Goal: Task Accomplishment & Management: Use online tool/utility

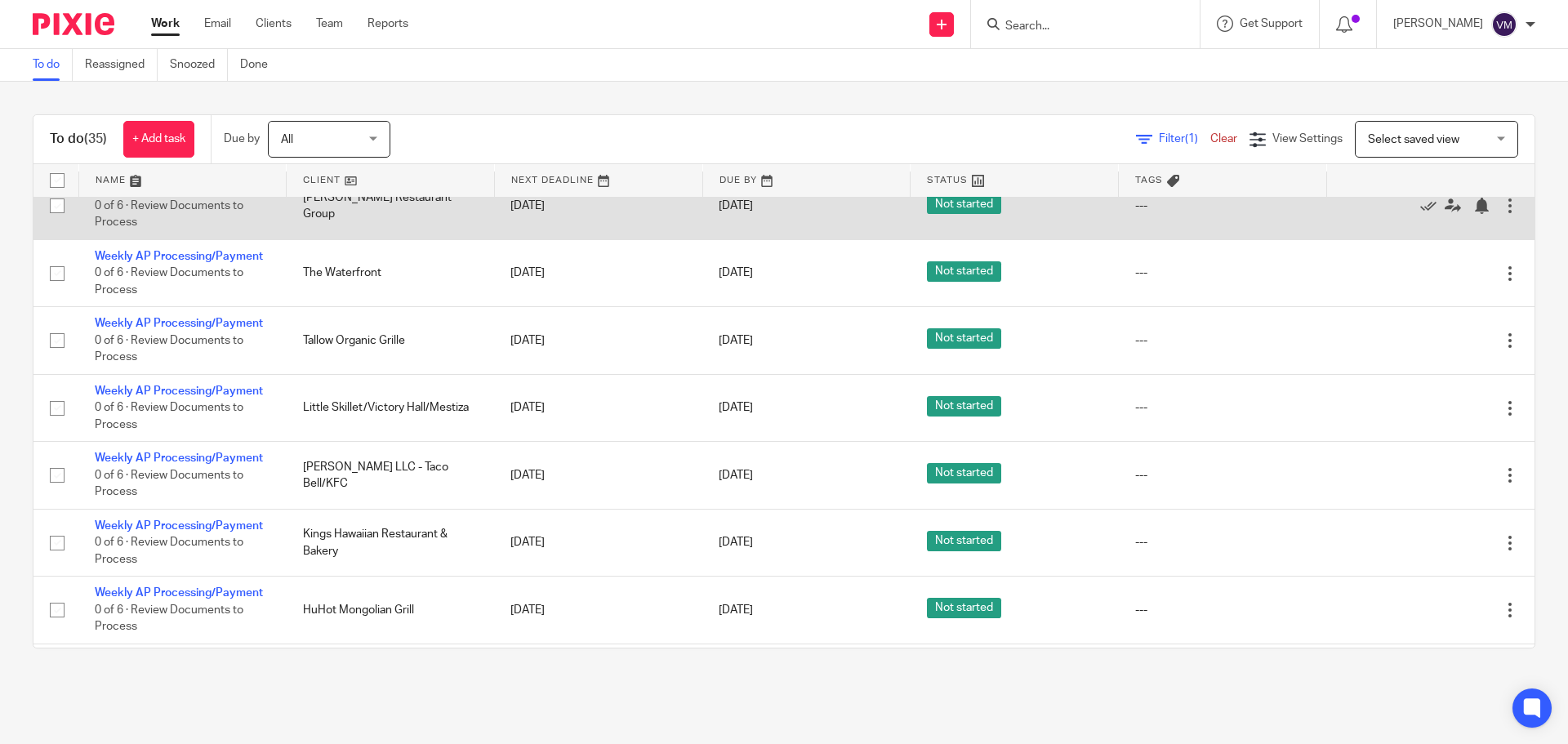
scroll to position [163, 0]
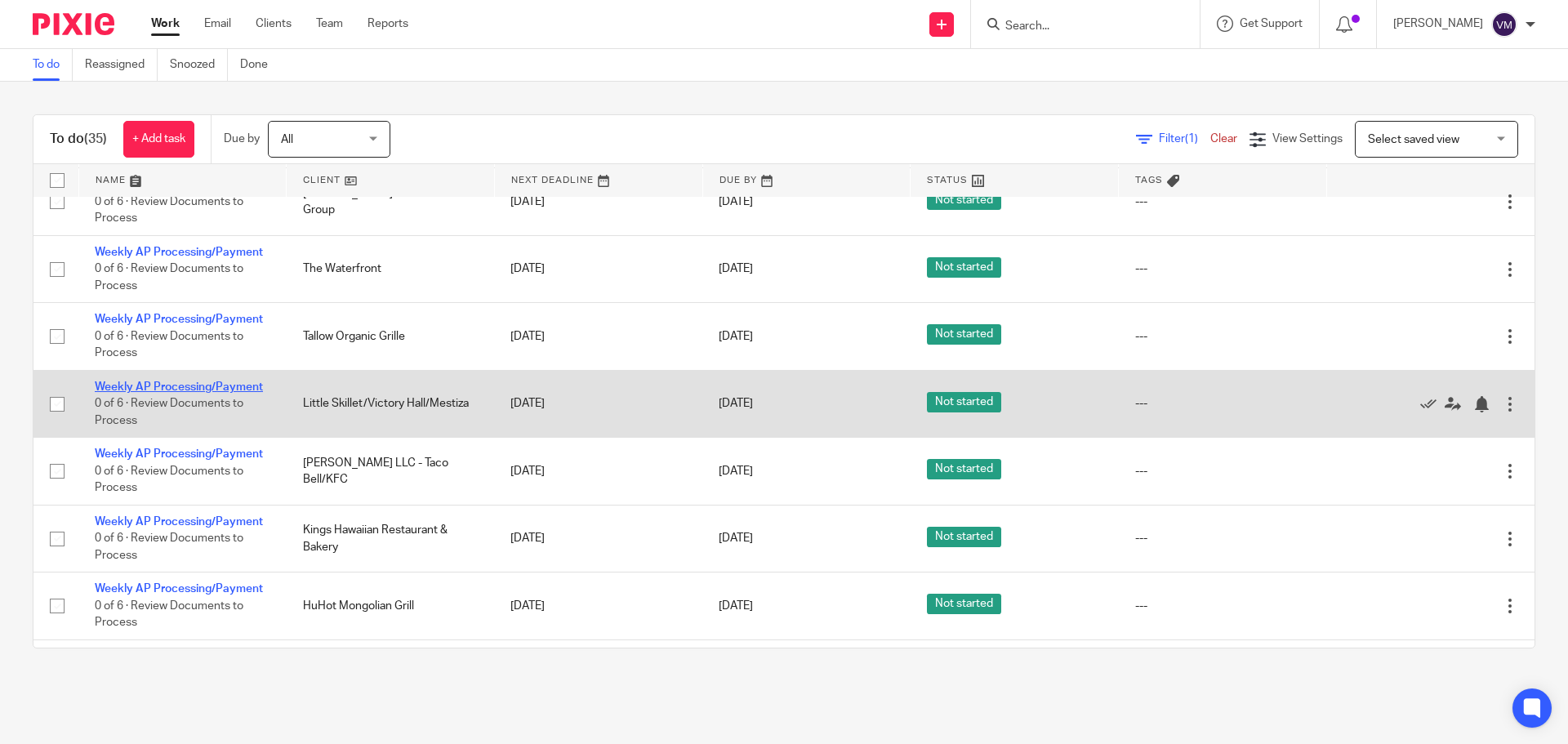
click at [231, 389] on link "Weekly AP Processing/Payment" at bounding box center [178, 387] width 168 height 11
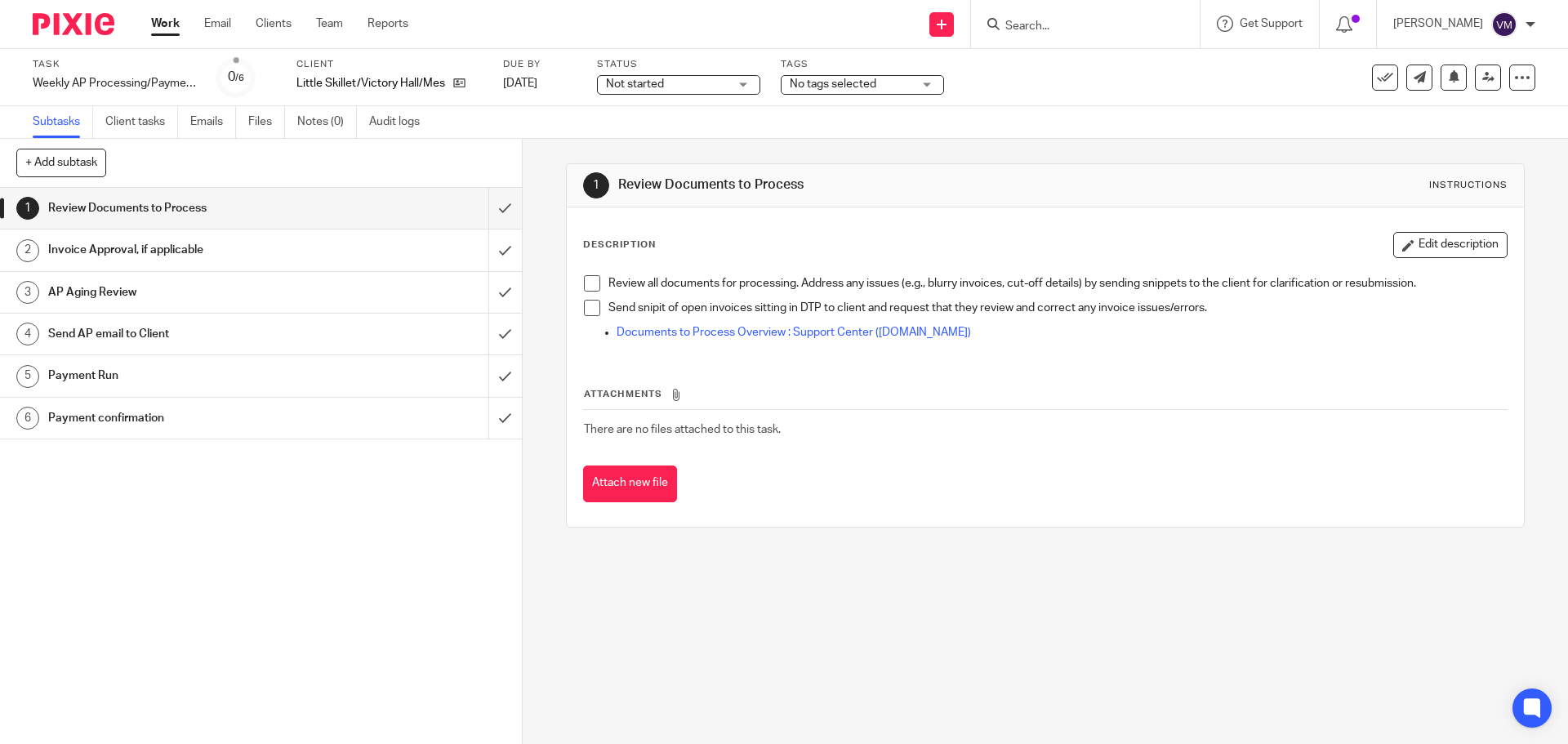
click at [188, 339] on h1 "Send AP email to Client" at bounding box center [189, 333] width 283 height 25
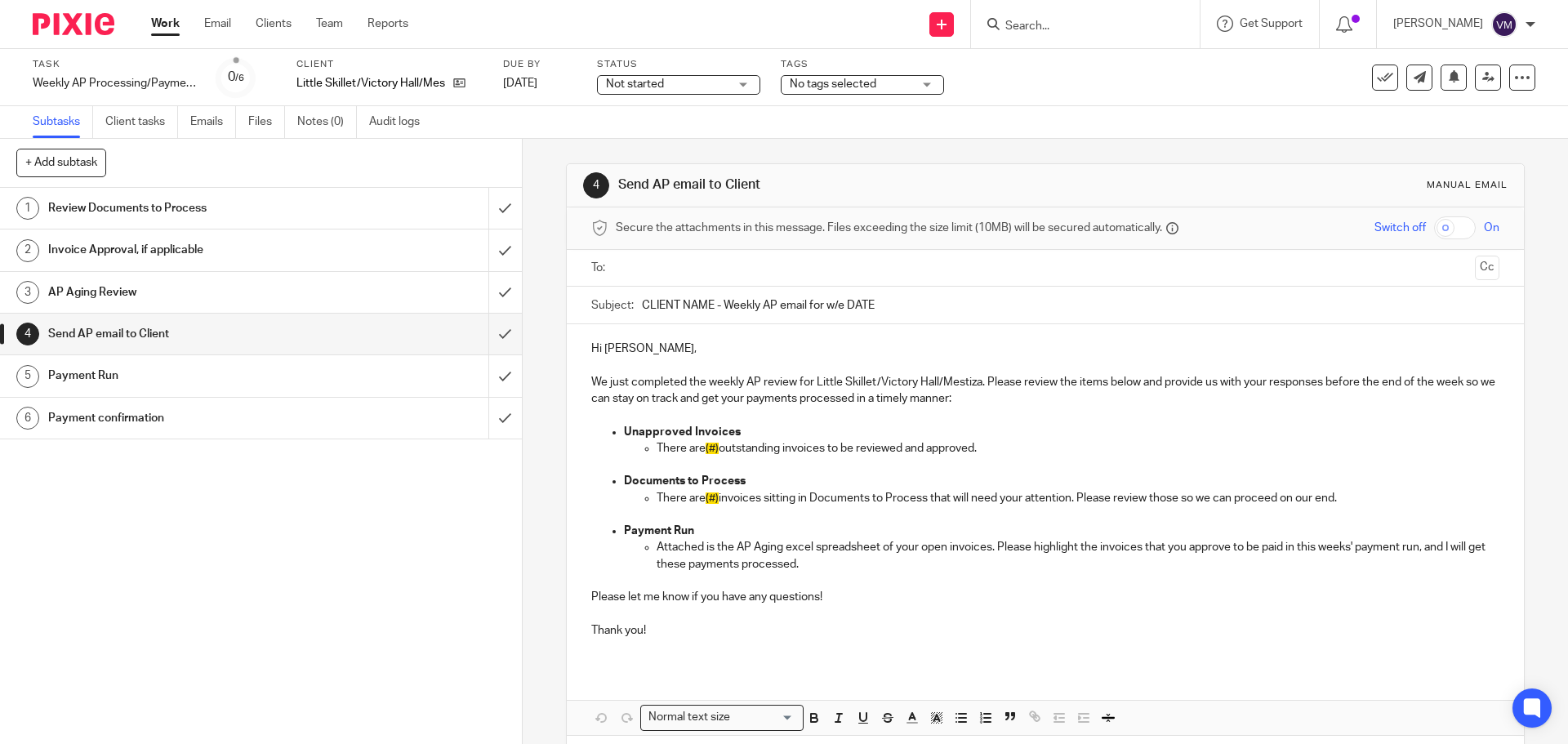
drag, startPoint x: 873, startPoint y: 300, endPoint x: 639, endPoint y: 306, distance: 234.1
click at [642, 303] on input "CLIENT NAME - Weekly AP email for w/e DATE" at bounding box center [1070, 305] width 857 height 37
drag, startPoint x: 645, startPoint y: 400, endPoint x: 615, endPoint y: 377, distance: 37.8
click at [641, 397] on p "We just completed the weekly AP review for Little Skillet/Victory Hall/Mestiza.…" at bounding box center [1045, 390] width 908 height 33
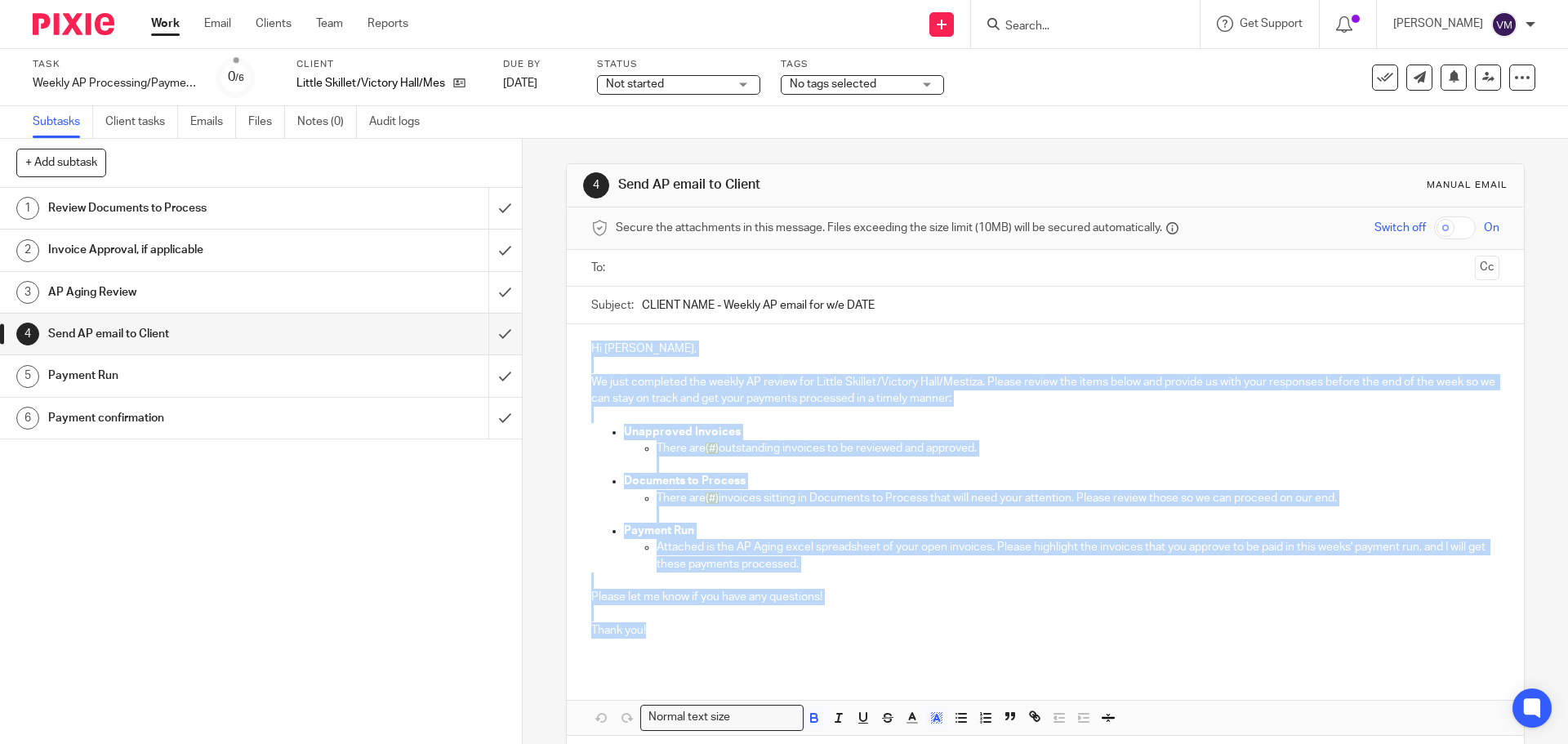
drag, startPoint x: 590, startPoint y: 348, endPoint x: 671, endPoint y: 636, distance: 299.2
click at [671, 636] on div "Hi Deanna, We just completed the weekly AP review for Little Skillet/Victory Ha…" at bounding box center [1044, 495] width 956 height 343
copy div "Hi Deanna, We just completed the weekly AP review for Little Skillet/Victory Ha…"
click at [1383, 80] on button at bounding box center [1385, 77] width 26 height 26
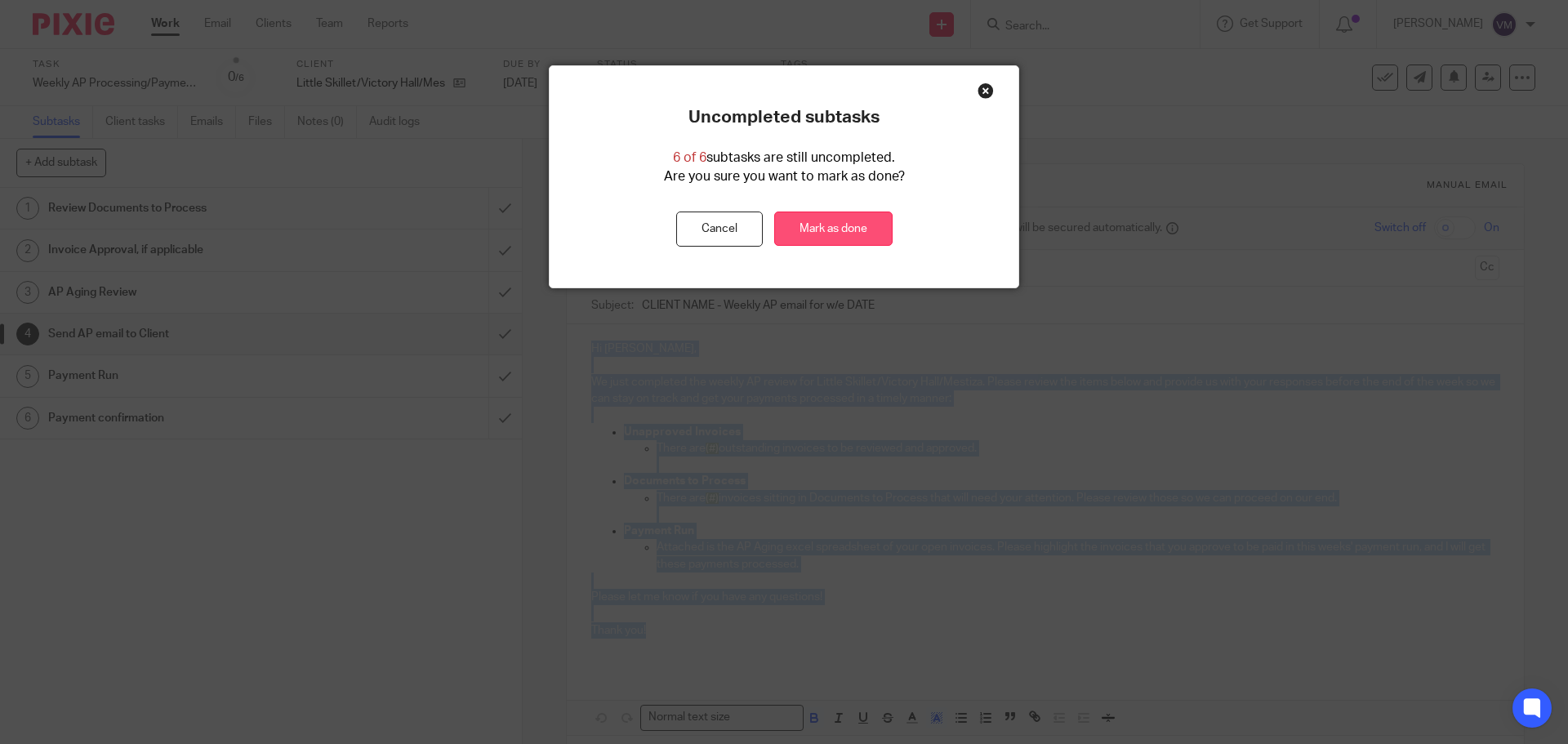
click at [786, 225] on link "Mark as done" at bounding box center [833, 229] width 118 height 35
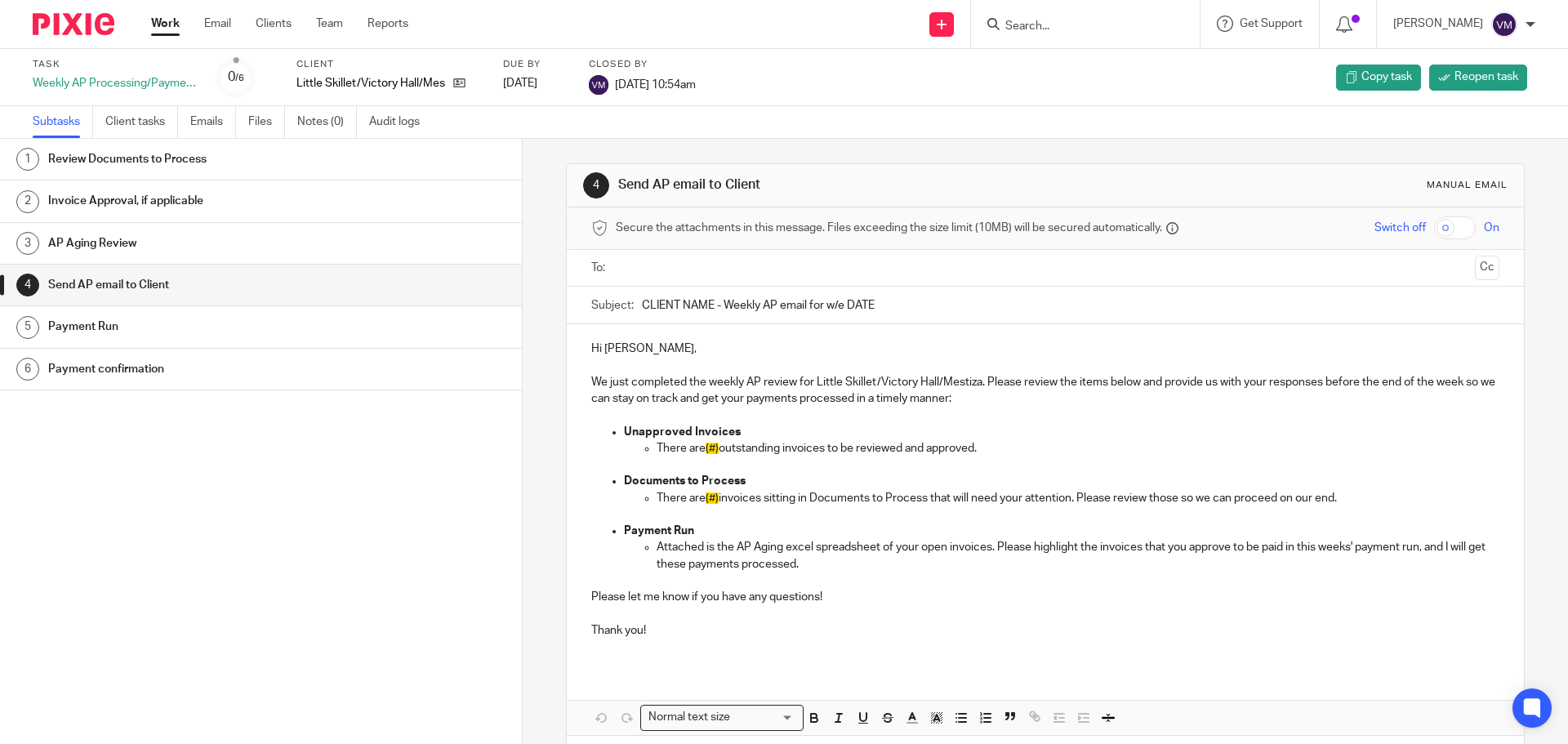
click at [1066, 26] on input "Search" at bounding box center [1077, 27] width 147 height 15
type input "e"
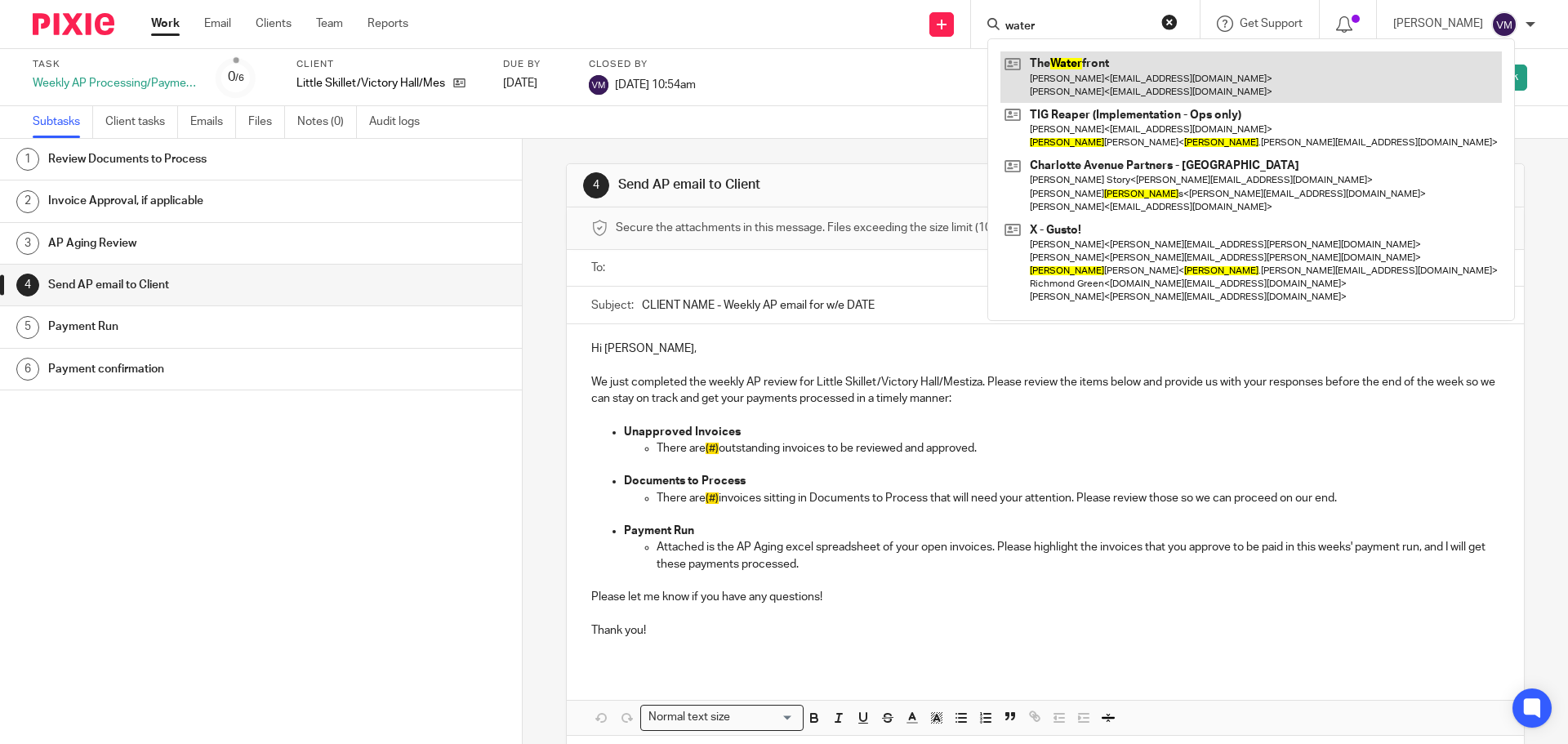
type input "water"
click at [1081, 62] on link at bounding box center [1251, 76] width 502 height 51
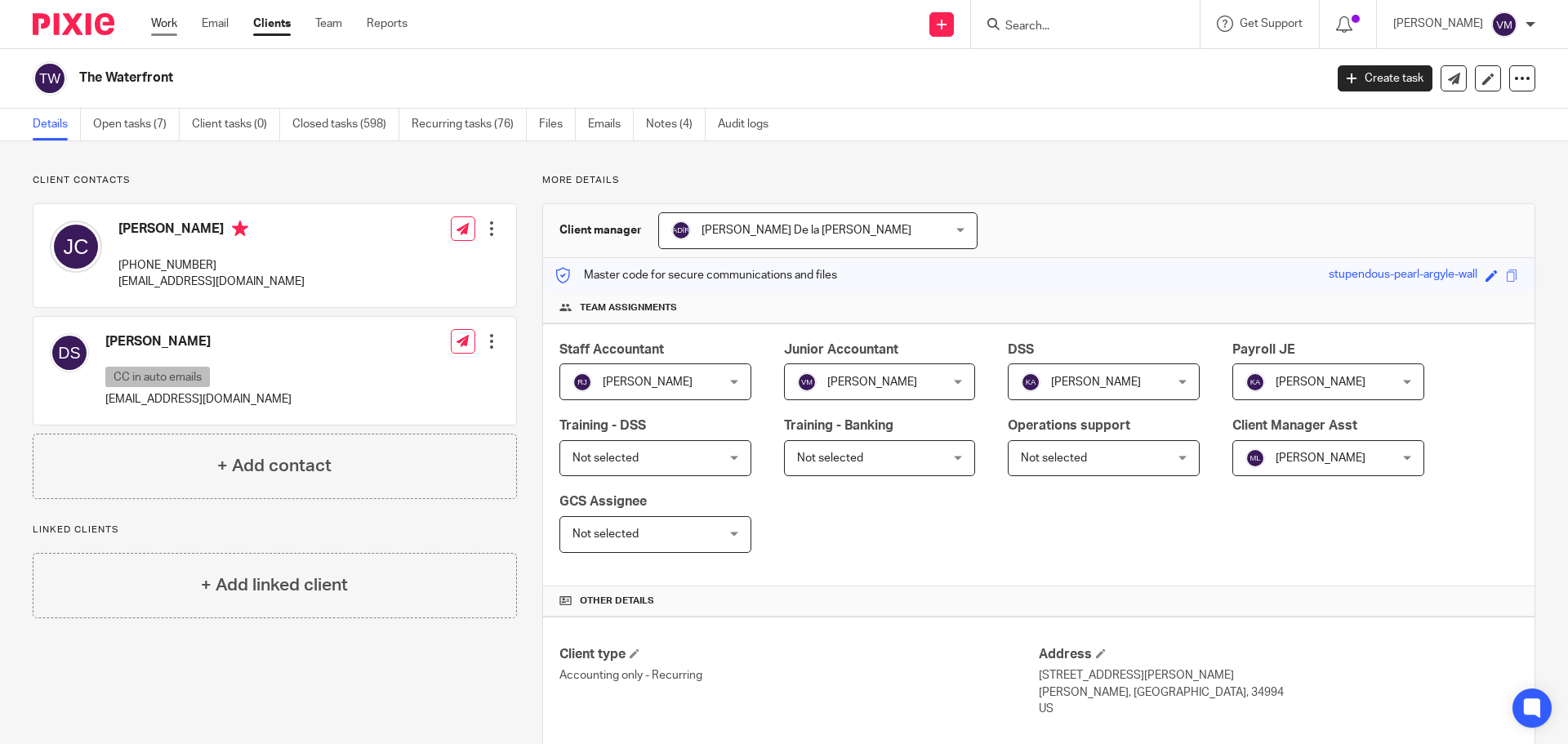
click at [158, 31] on link "Work" at bounding box center [164, 24] width 26 height 17
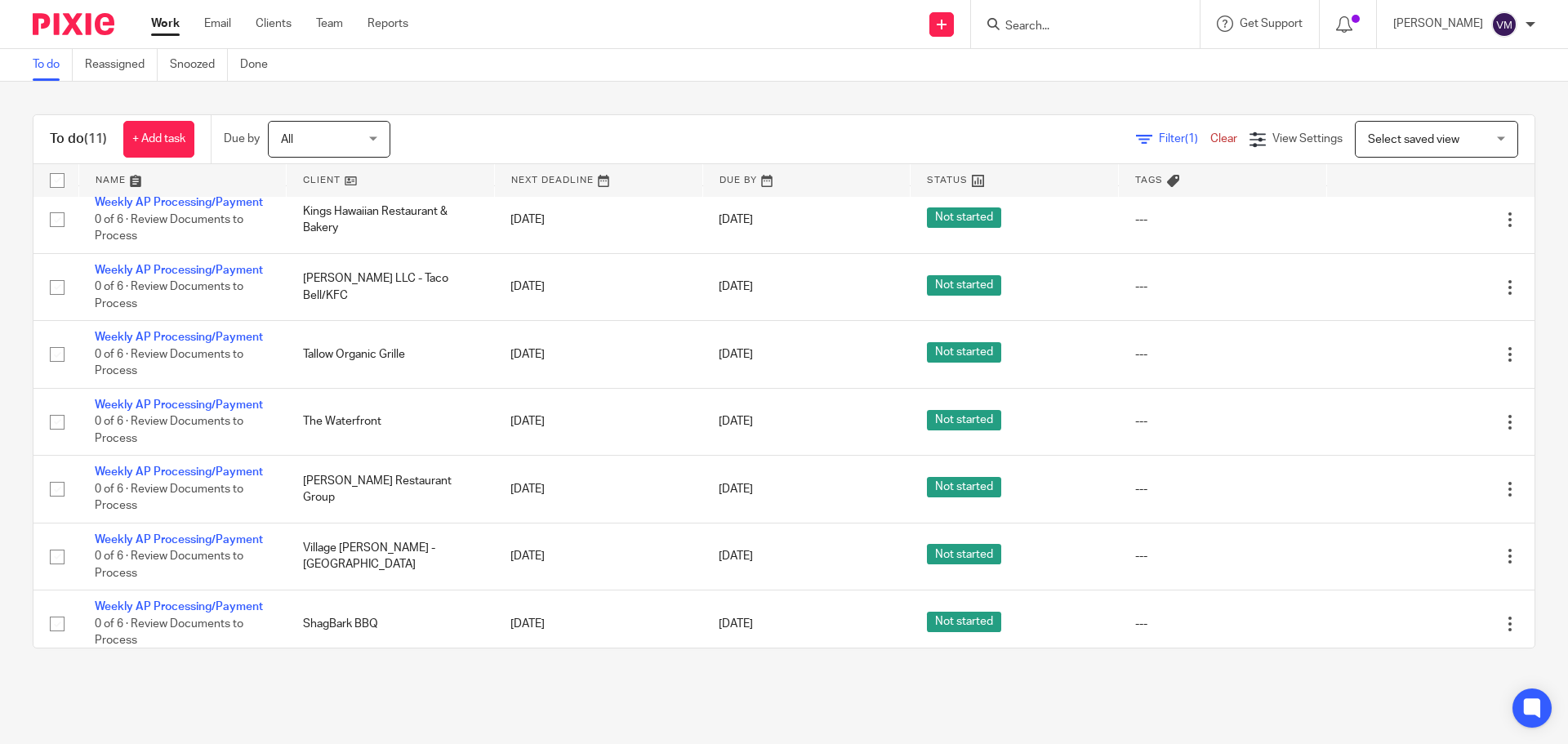
scroll to position [290, 0]
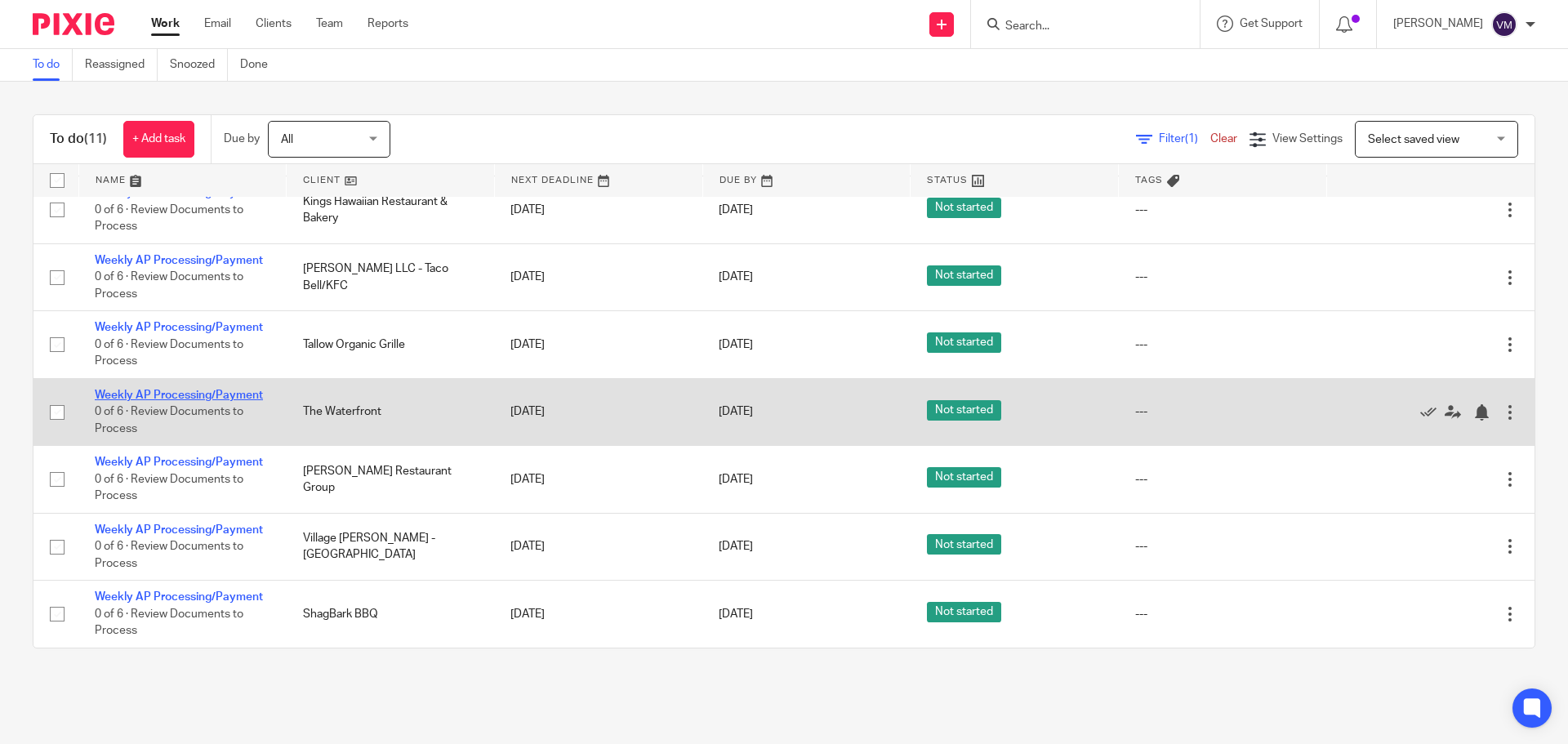
click at [202, 393] on link "Weekly AP Processing/Payment" at bounding box center [178, 395] width 168 height 11
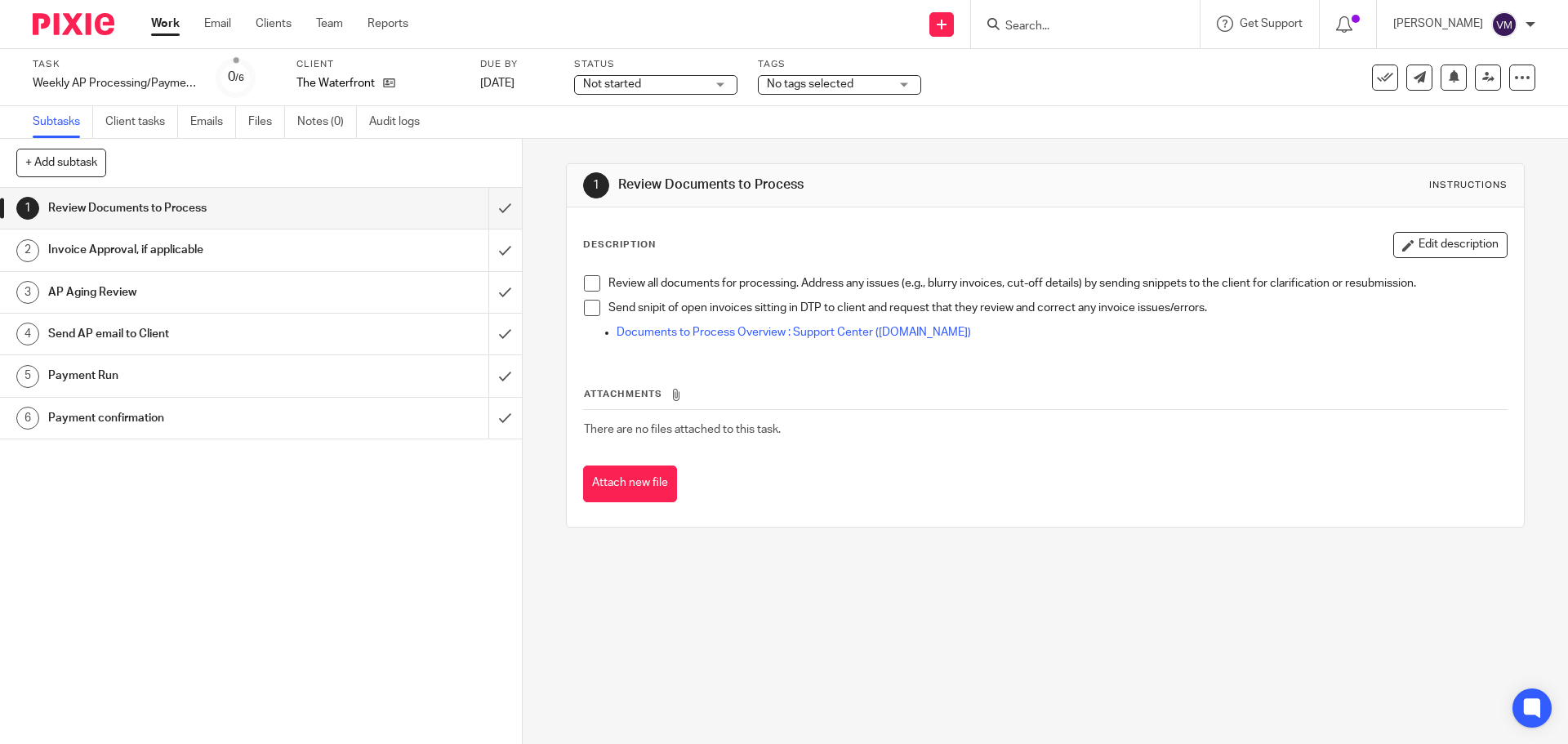
click at [320, 342] on h1 "Send AP email to Client" at bounding box center [189, 333] width 283 height 25
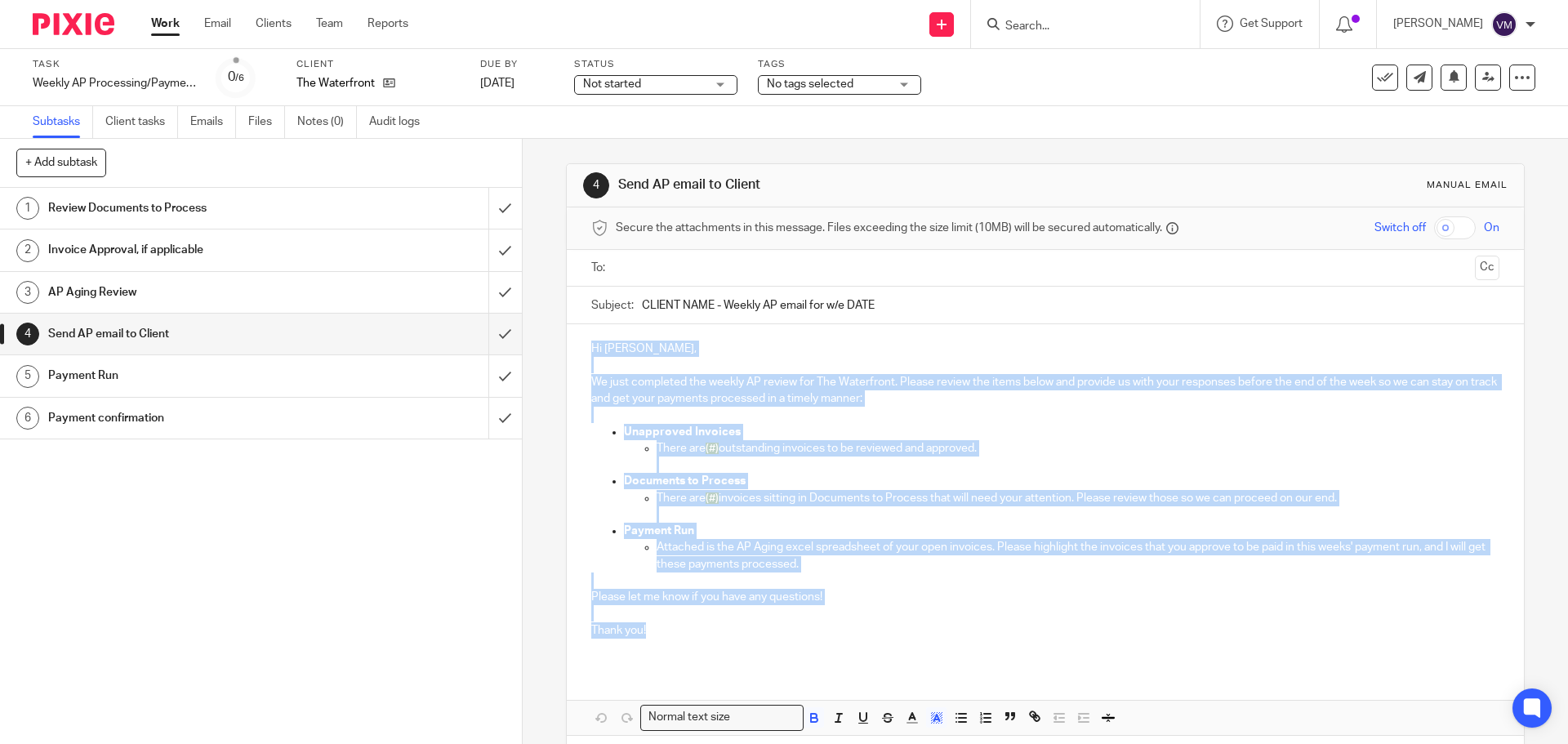
drag, startPoint x: 587, startPoint y: 351, endPoint x: 652, endPoint y: 626, distance: 282.6
click at [652, 626] on div "Hi James, We just completed the weekly AP review for The Waterfront. Please rev…" at bounding box center [1044, 495] width 956 height 343
copy div "Hi James, We just completed the weekly AP review for The Waterfront. Please rev…"
click at [813, 303] on input "CLIENT NAME - Weekly AP email for w/e DATE" at bounding box center [1070, 305] width 857 height 37
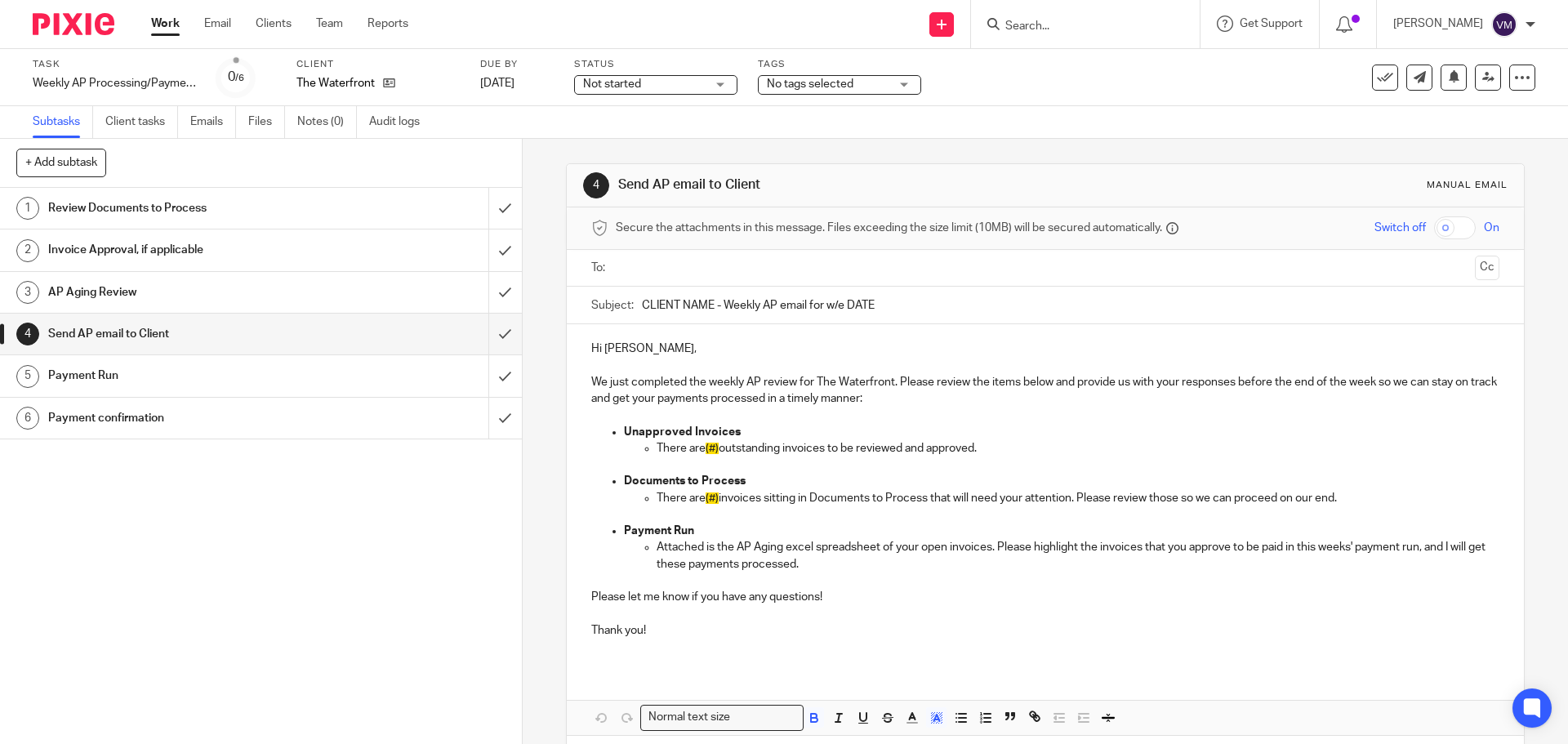
drag, startPoint x: 871, startPoint y: 303, endPoint x: 639, endPoint y: 306, distance: 232.0
click at [642, 306] on input "CLIENT NAME - Weekly AP email for w/e DATE" at bounding box center [1070, 305] width 857 height 37
click at [482, 220] on input "submit" at bounding box center [261, 209] width 522 height 40
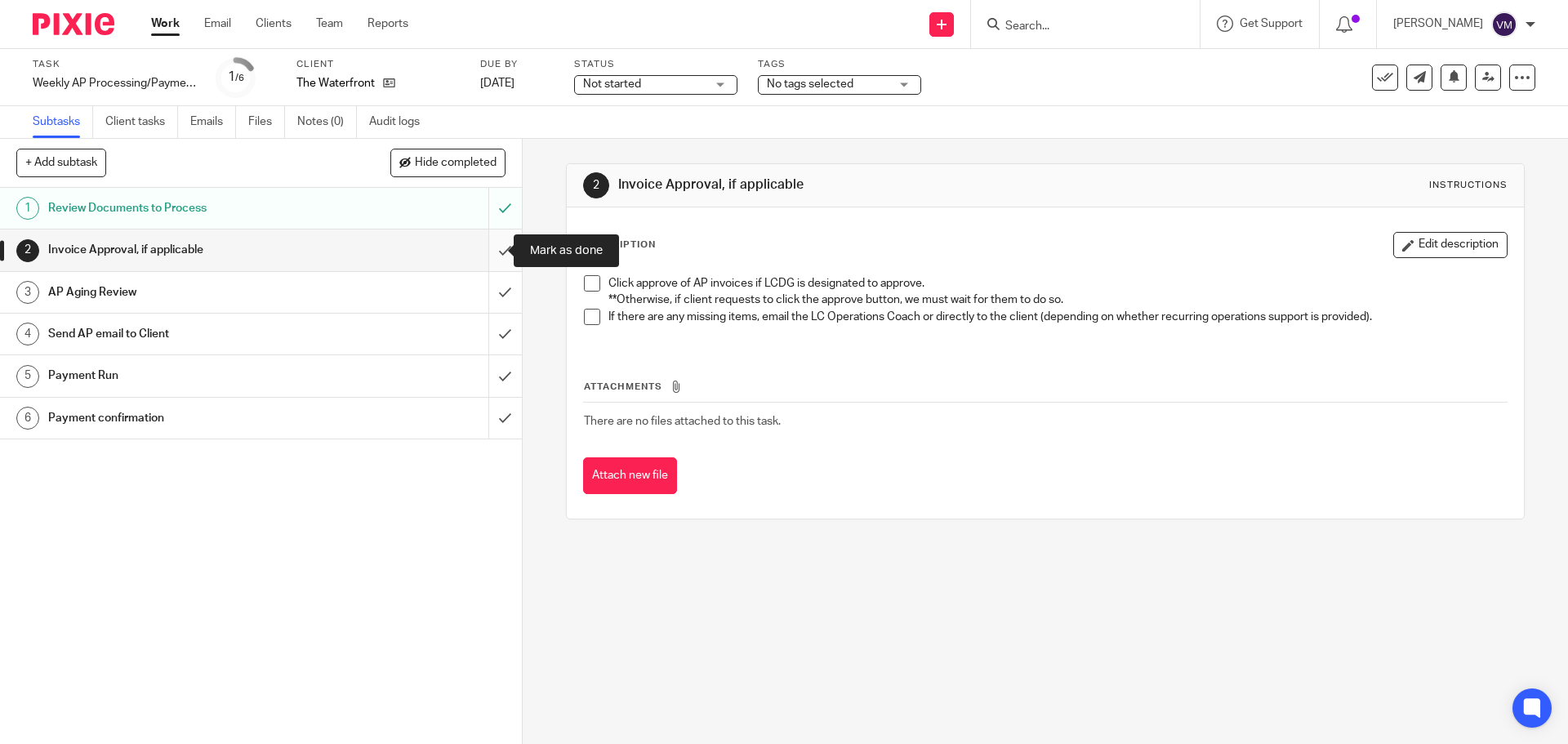
click at [489, 255] on input "submit" at bounding box center [261, 250] width 522 height 40
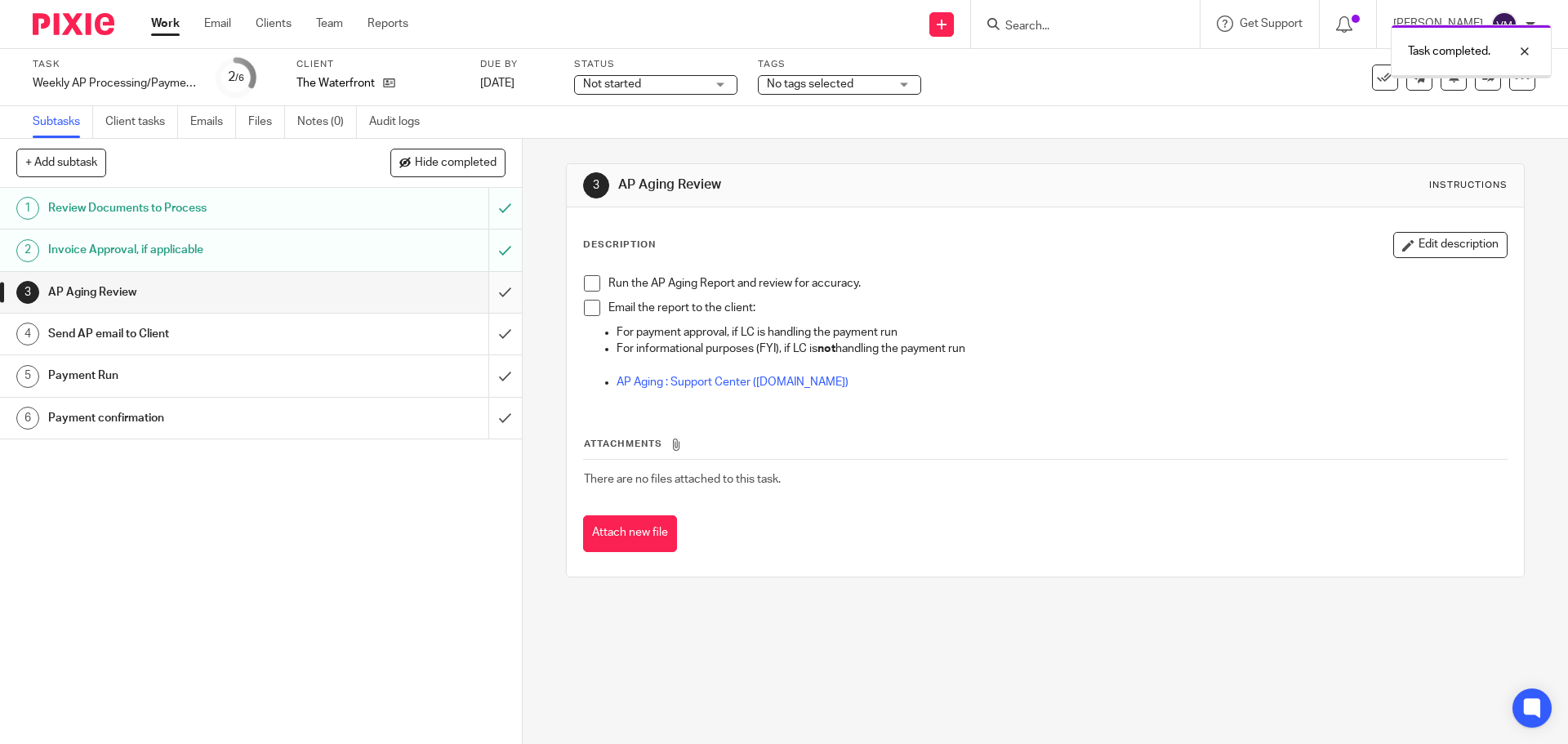
drag, startPoint x: 0, startPoint y: 0, endPoint x: 486, endPoint y: 296, distance: 569.0
click at [486, 296] on input "submit" at bounding box center [261, 292] width 522 height 40
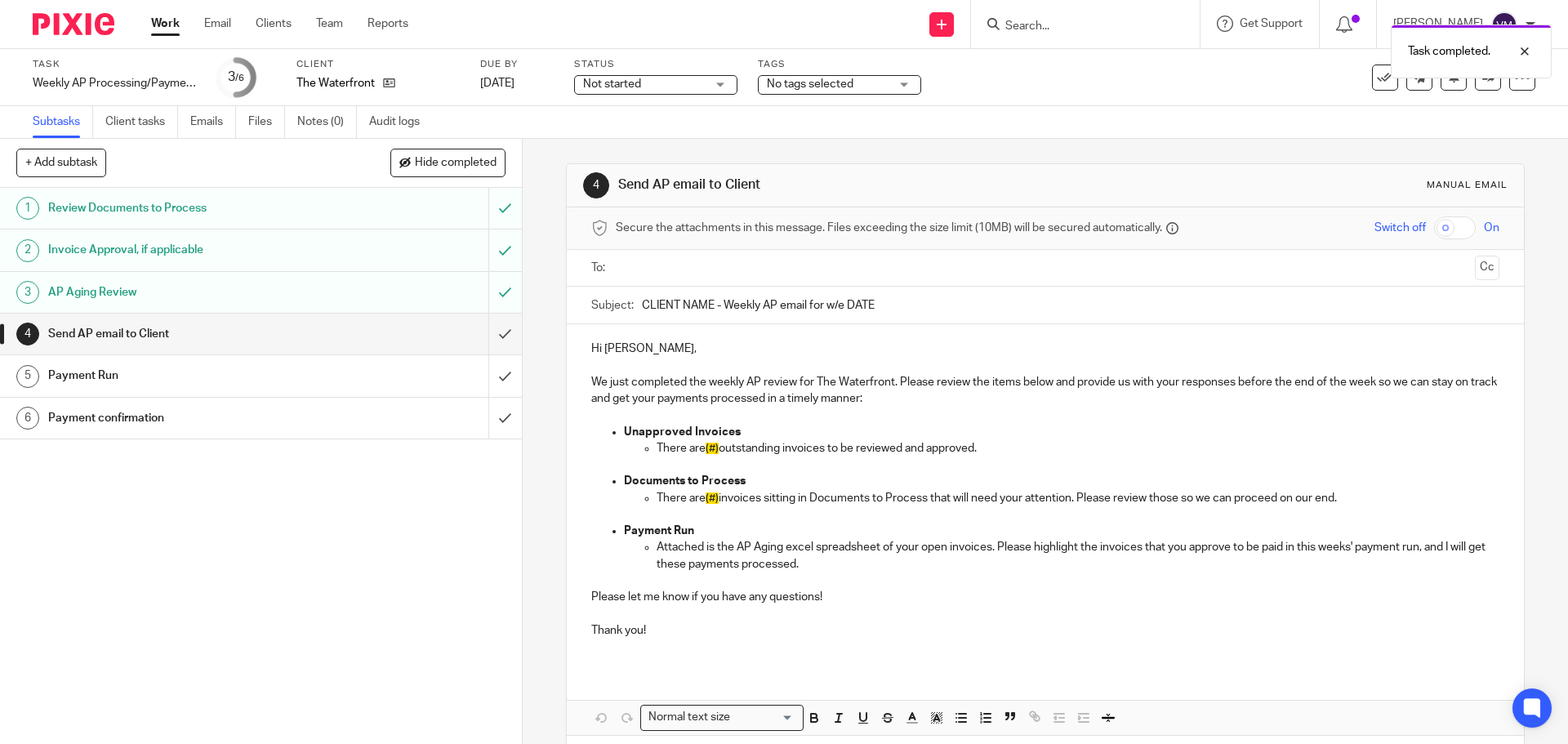
click at [434, 541] on div "1 Review Documents to Process 2 Invoice Approval, if applicable 3 AP Aging Revi…" at bounding box center [261, 467] width 522 height 557
